Goal: Find specific page/section: Find specific page/section

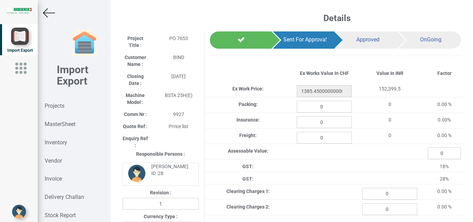
click at [60, 103] on strong "Projects" at bounding box center [55, 106] width 20 height 7
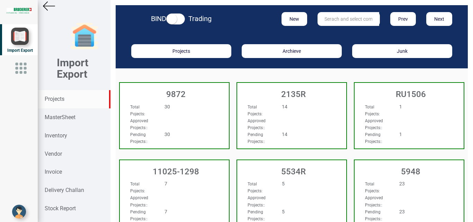
click at [337, 15] on input "text" at bounding box center [348, 19] width 62 height 14
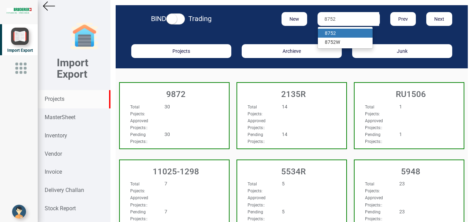
type input "8752"
click at [329, 33] on strong "8752" at bounding box center [330, 33] width 11 height 6
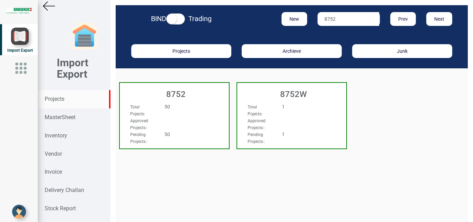
click at [183, 110] on div "50" at bounding box center [183, 106] width 48 height 7
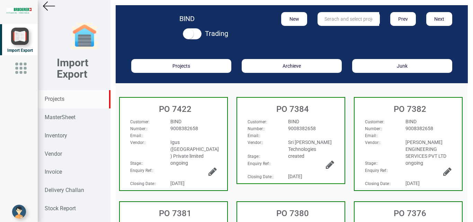
click at [49, 100] on strong "Projects" at bounding box center [55, 99] width 20 height 7
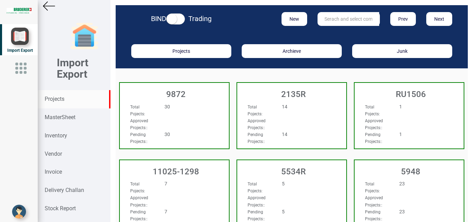
click at [331, 18] on input "text" at bounding box center [348, 19] width 62 height 14
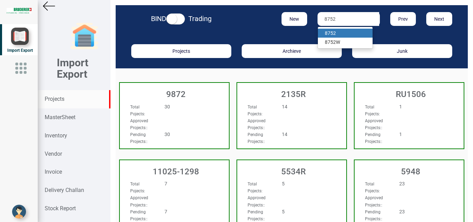
type input "8752"
click at [330, 33] on strong "8752" at bounding box center [330, 33] width 11 height 6
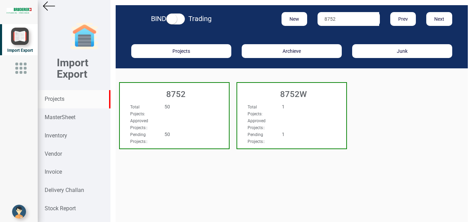
click at [191, 104] on div "50" at bounding box center [183, 106] width 48 height 7
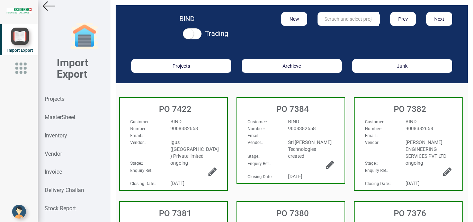
click at [185, 138] on div "Email: :" at bounding box center [173, 135] width 97 height 7
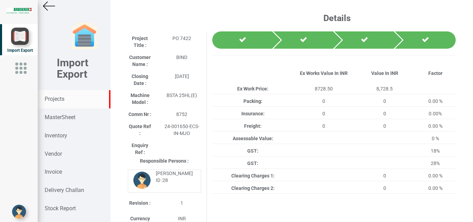
click at [59, 100] on strong "Projects" at bounding box center [55, 99] width 20 height 7
click at [58, 101] on strong "Projects" at bounding box center [55, 99] width 20 height 7
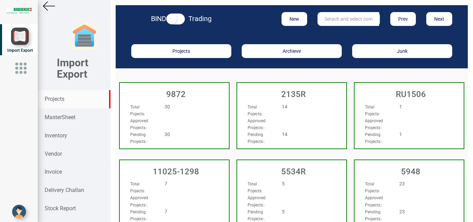
click at [322, 22] on input "text" at bounding box center [348, 19] width 62 height 14
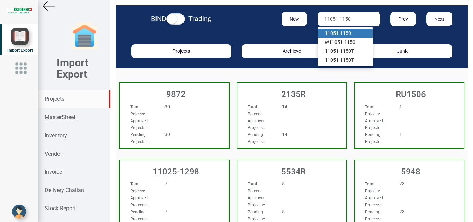
type input "11051-1150"
click at [345, 31] on strong "11051-1150" at bounding box center [338, 33] width 26 height 6
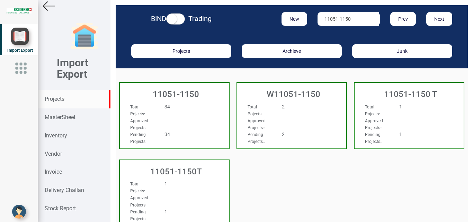
click at [193, 116] on div "Total Pojects : 34" at bounding box center [166, 110] width 82 height 14
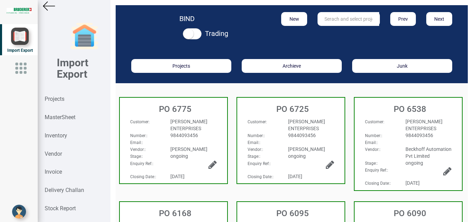
click at [212, 116] on div "PO 6775" at bounding box center [173, 107] width 107 height 19
